Goal: Transaction & Acquisition: Purchase product/service

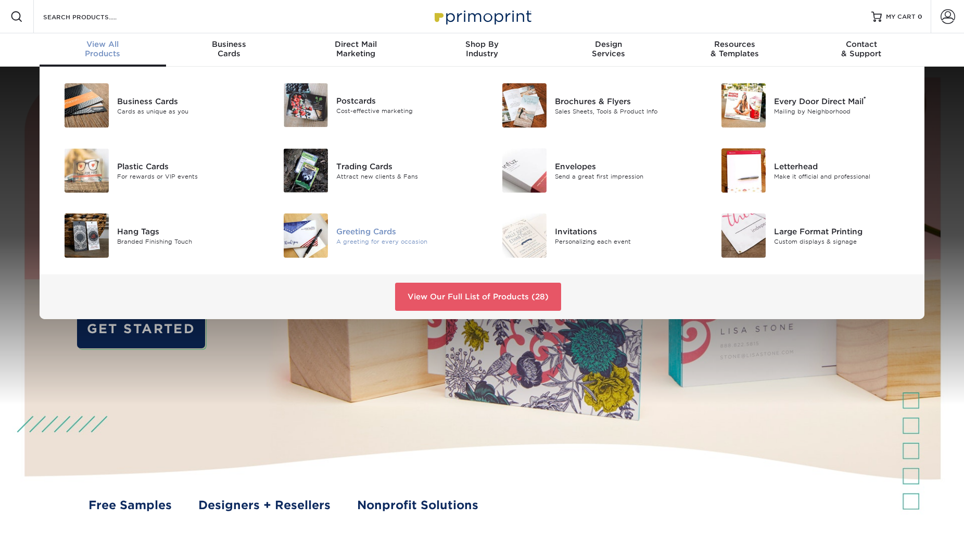
click at [367, 231] on div "Greeting Cards" at bounding box center [405, 230] width 138 height 11
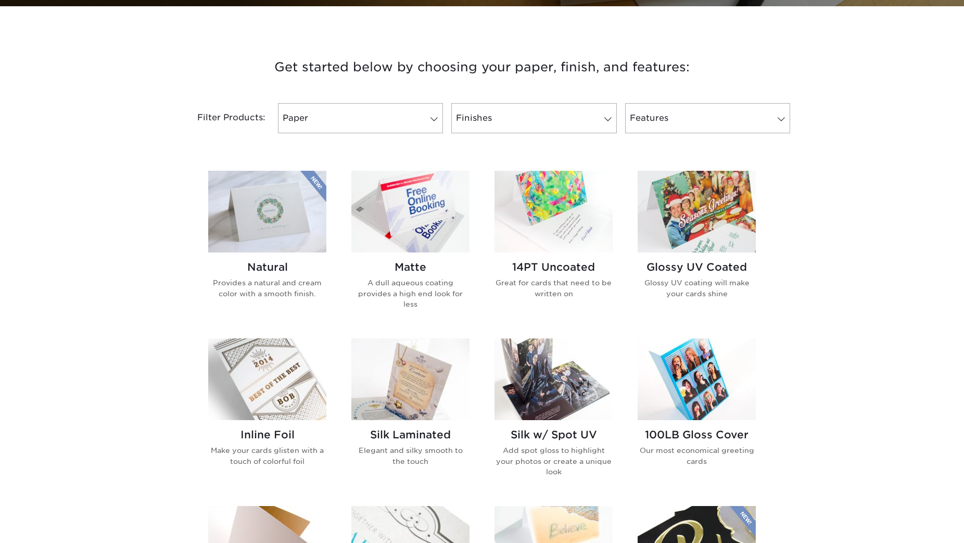
scroll to position [354, 0]
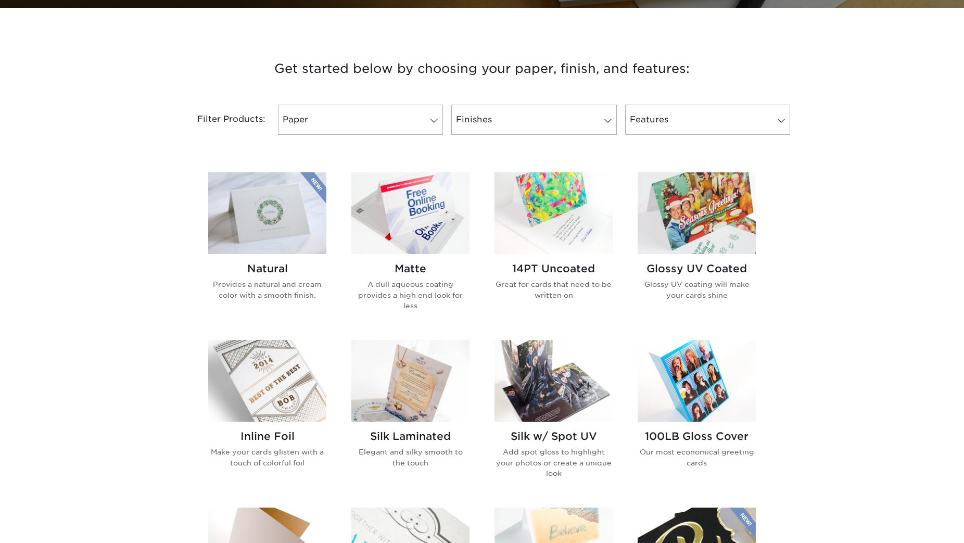
click at [286, 234] on img at bounding box center [267, 213] width 118 height 82
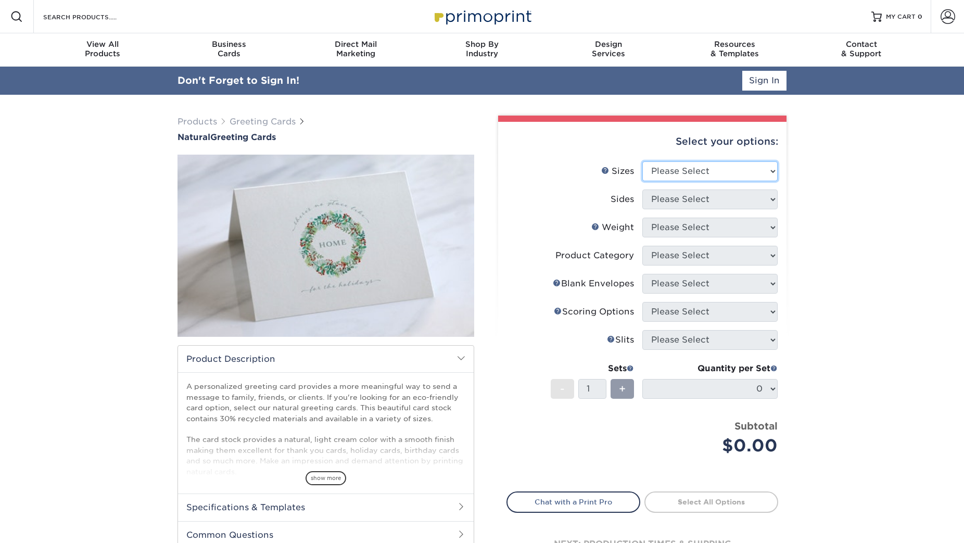
click at [708, 172] on select "Please Select 4.25" x 11" 5.5" x 8.5" 6" x 9" 6" x 12" 7" x 10" 8.5" x 11"" at bounding box center [709, 171] width 135 height 20
click at [642, 161] on select "Please Select 4.25" x 11" 5.5" x 8.5" 6" x 9" 6" x 12" 7" x 10" 8.5" x 11"" at bounding box center [709, 171] width 135 height 20
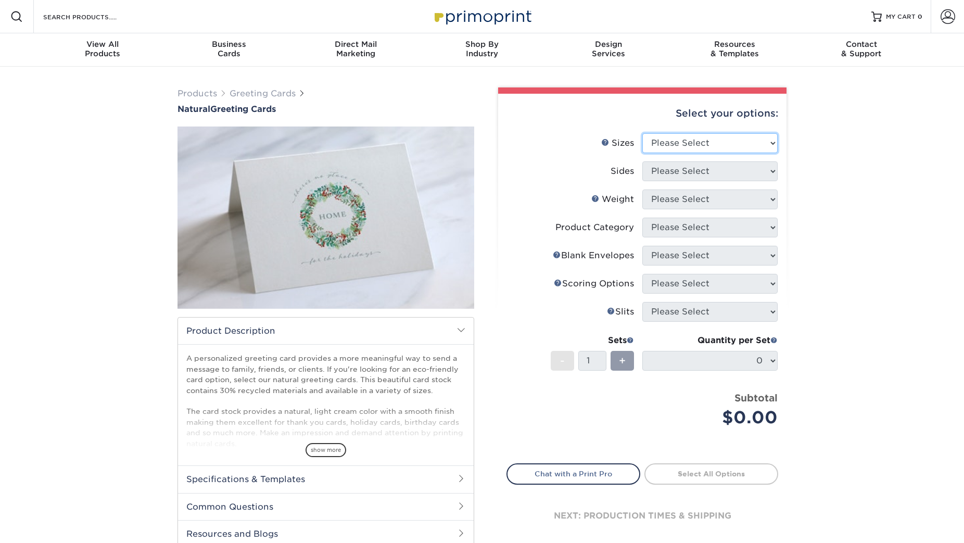
click at [748, 140] on select "Please Select 4.25" x 11" 5.5" x 8.5" 6" x 9" 6" x 12" 7" x 10" 8.5" x 11"" at bounding box center [709, 143] width 135 height 20
select select "6.00x9.00"
click at [642, 133] on select "Please Select 4.25" x 11" 5.5" x 8.5" 6" x 9" 6" x 12" 7" x 10" 8.5" x 11"" at bounding box center [709, 143] width 135 height 20
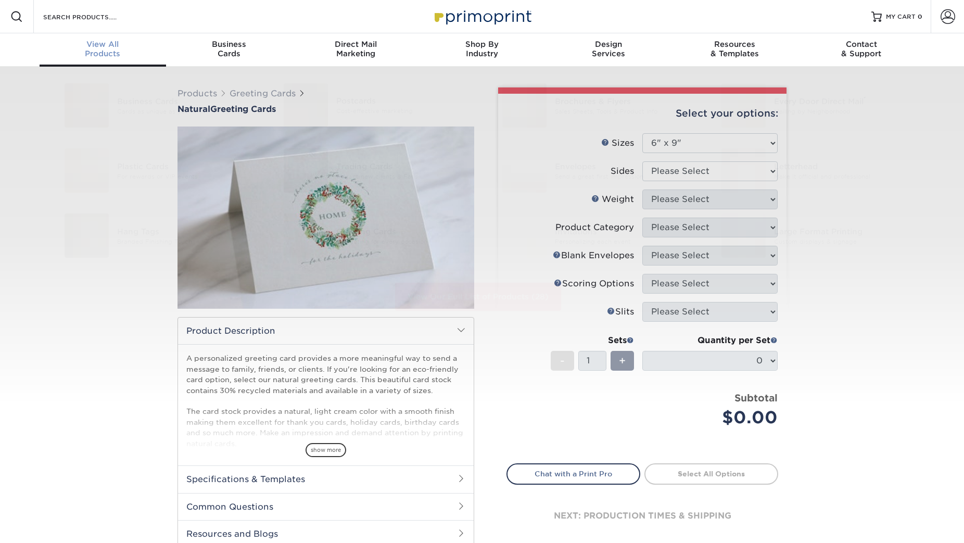
click at [105, 48] on div "View All Products" at bounding box center [103, 49] width 126 height 19
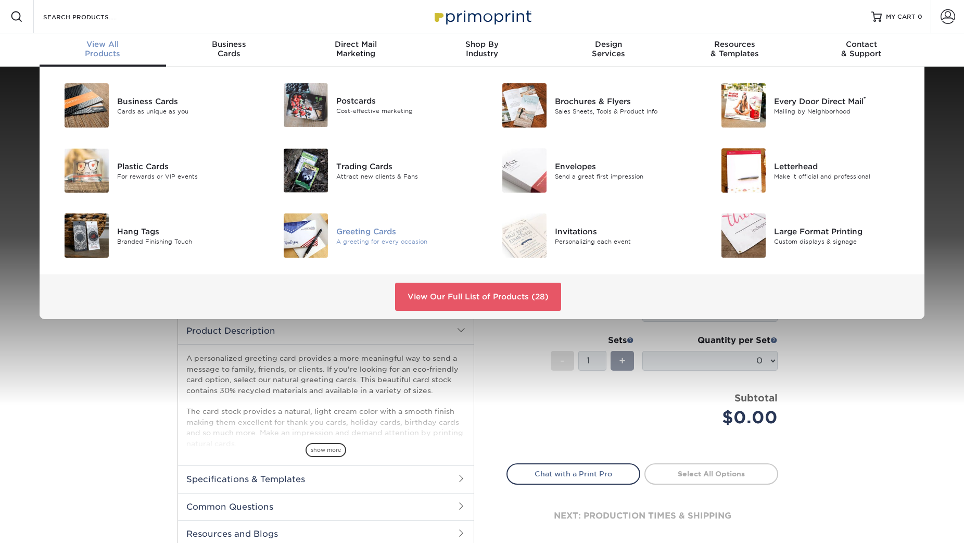
click at [370, 232] on div "Greeting Cards" at bounding box center [405, 230] width 138 height 11
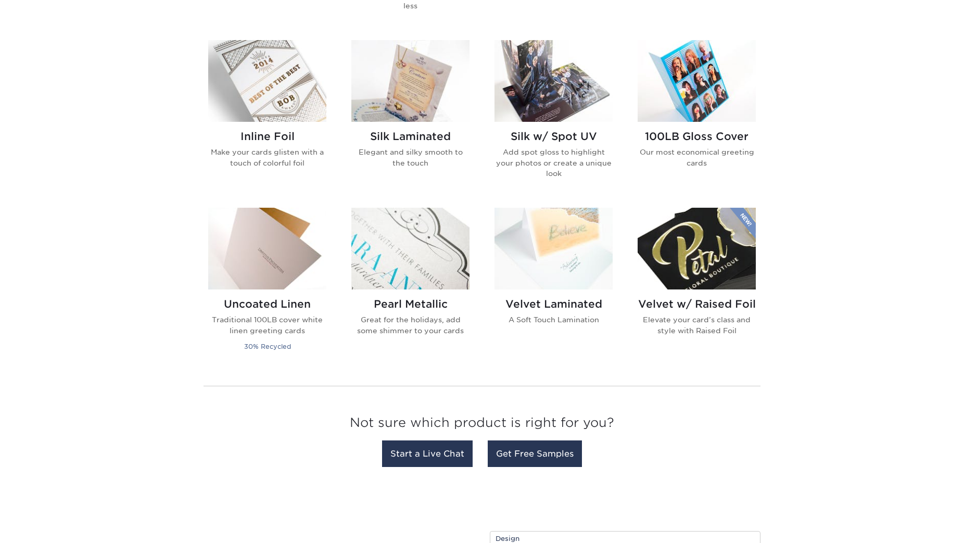
scroll to position [654, 0]
click at [520, 301] on h2 "Velvet Laminated" at bounding box center [553, 303] width 118 height 12
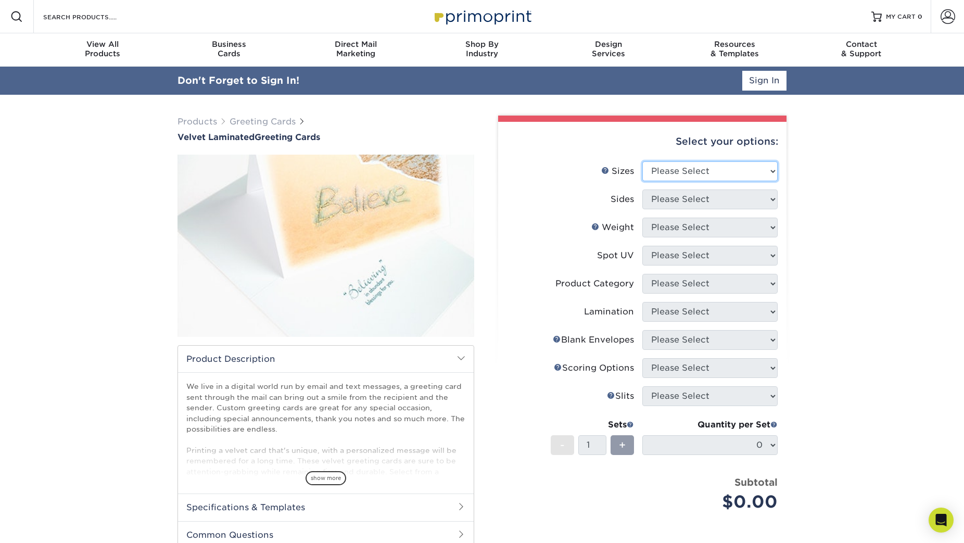
click at [710, 166] on select "Please Select 4.25" x 11" 5.5" x 8.5" 6" x 9" 6" x 12" 7" x 10" 8.5" x 11"" at bounding box center [709, 171] width 135 height 20
